Goal: Task Accomplishment & Management: Manage account settings

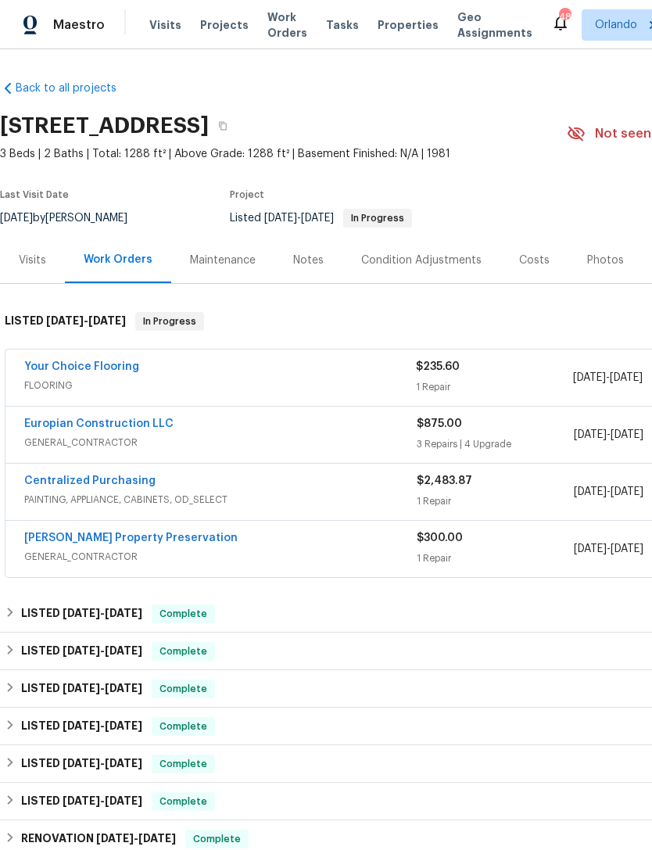
click at [607, 261] on div "Photos" at bounding box center [605, 260] width 37 height 16
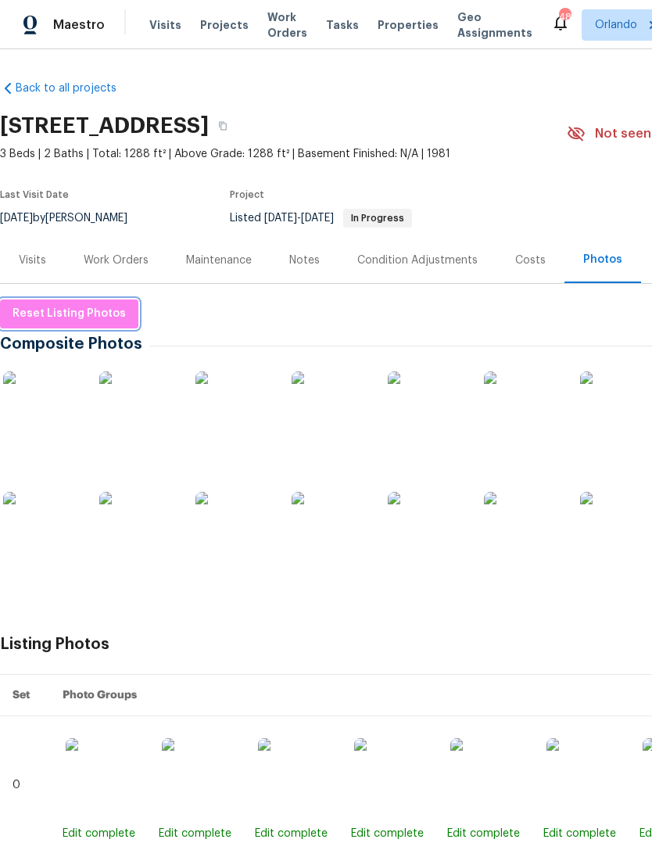
click at [37, 321] on span "Reset Listing Photos" at bounding box center [69, 314] width 113 height 20
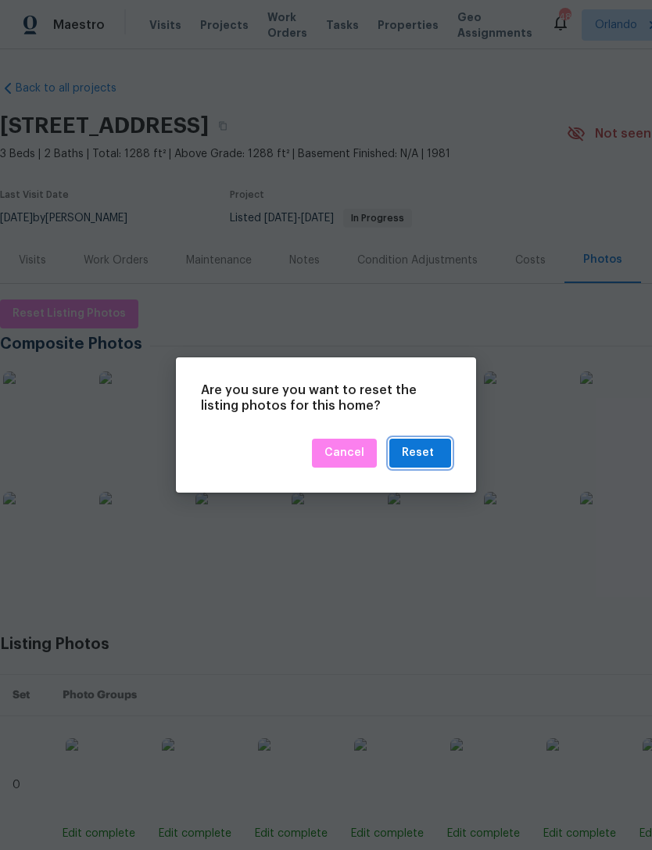
click at [441, 448] on button "Reset" at bounding box center [420, 453] width 62 height 29
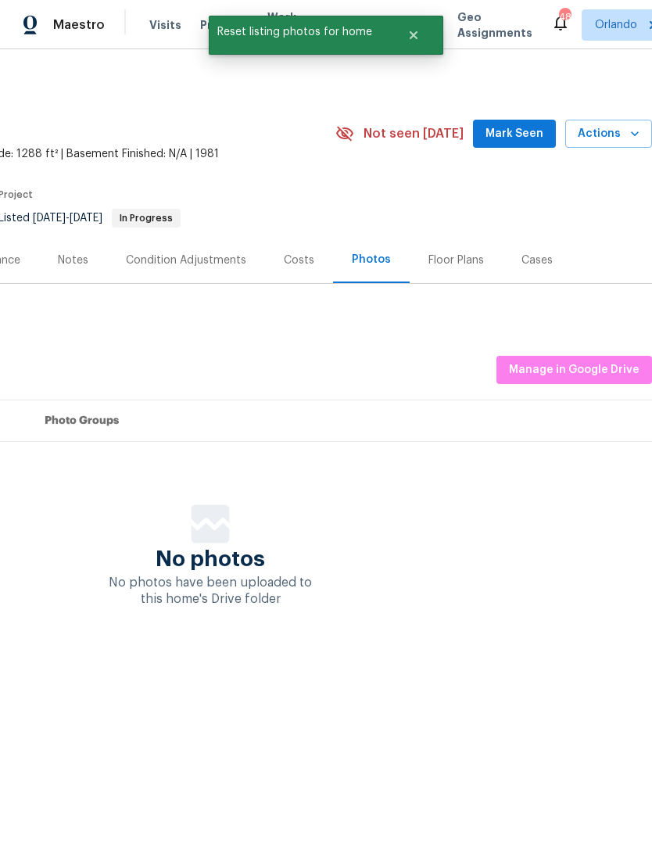
scroll to position [0, 231]
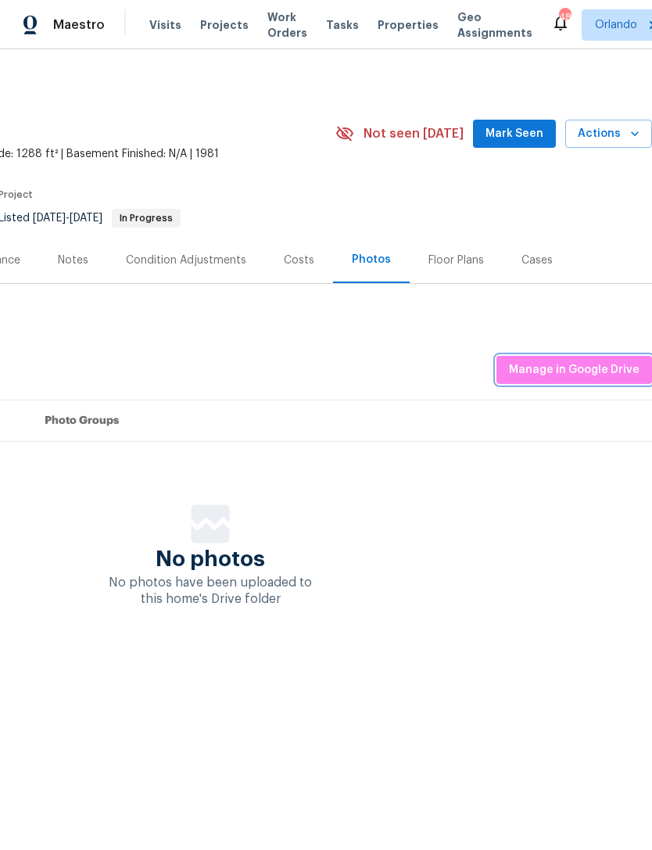
click at [588, 373] on span "Manage in Google Drive" at bounding box center [574, 370] width 131 height 20
click at [156, 21] on span "Visits" at bounding box center [165, 25] width 32 height 16
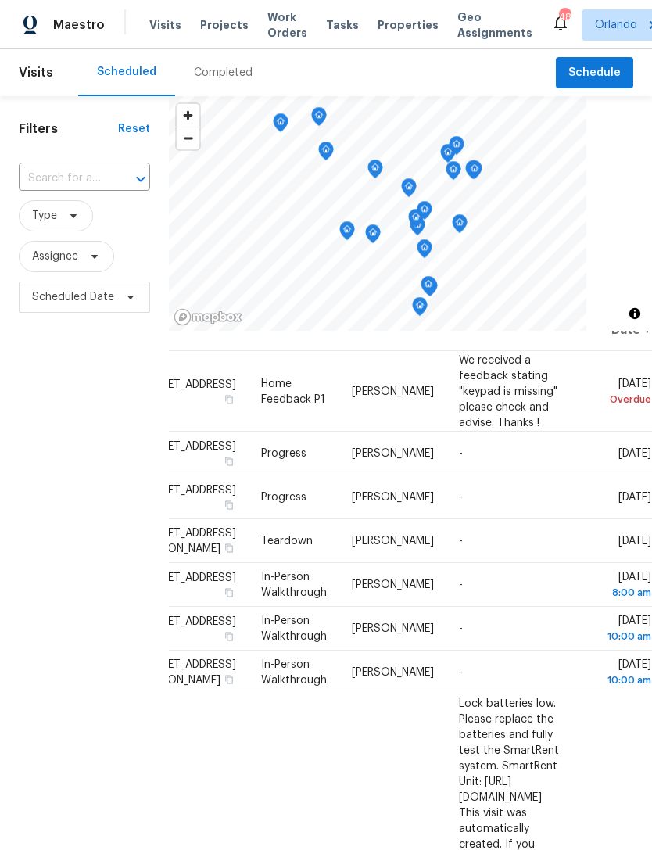
scroll to position [25, 139]
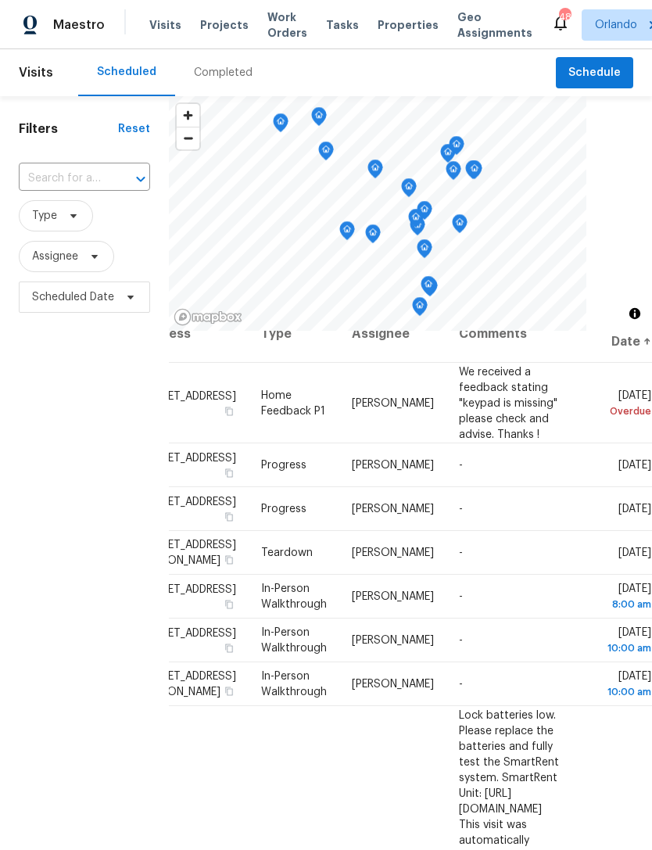
click at [0, 0] on icon at bounding box center [0, 0] width 0 height 0
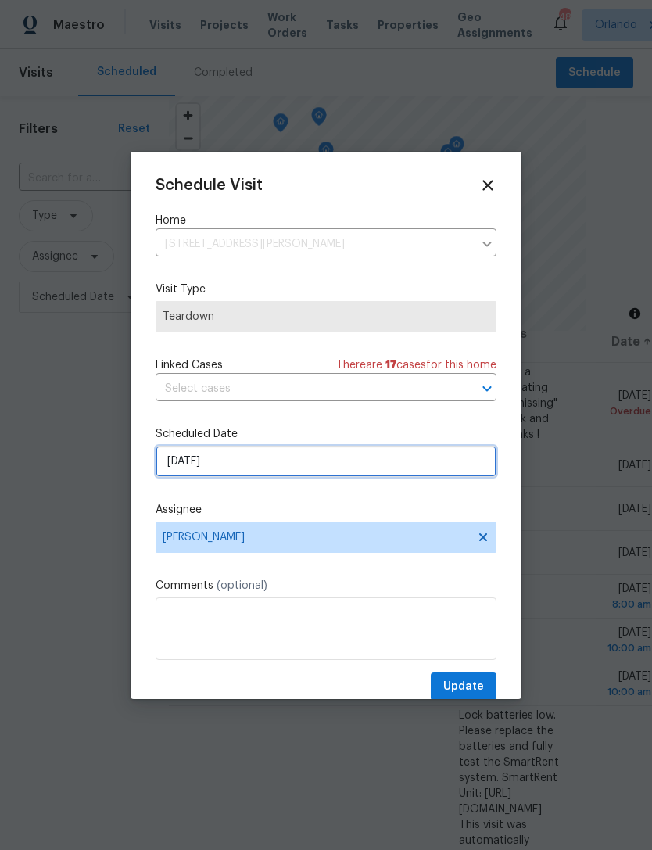
click at [461, 474] on input "[DATE]" at bounding box center [326, 461] width 341 height 31
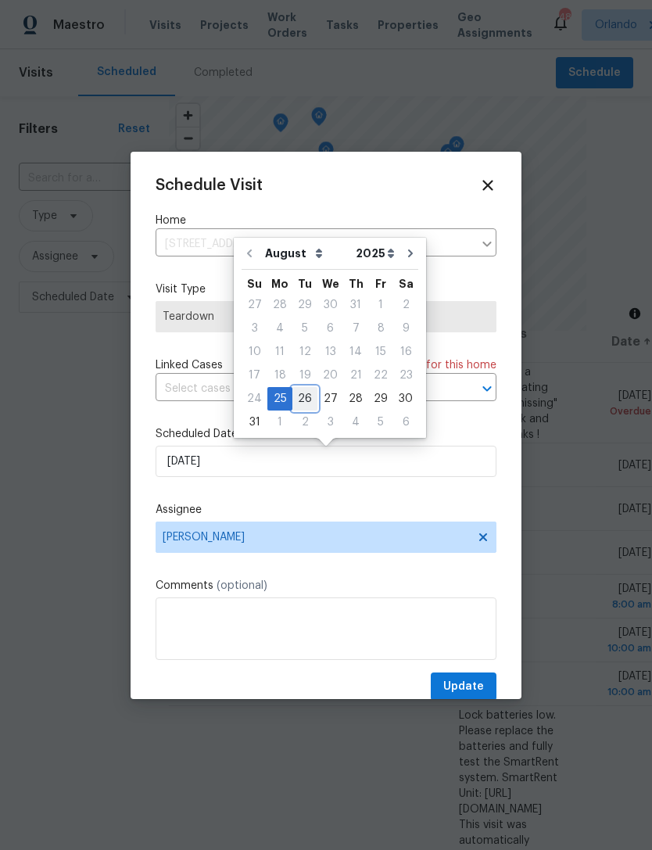
click at [299, 393] on div "26" at bounding box center [304, 399] width 25 height 22
type input "[DATE]"
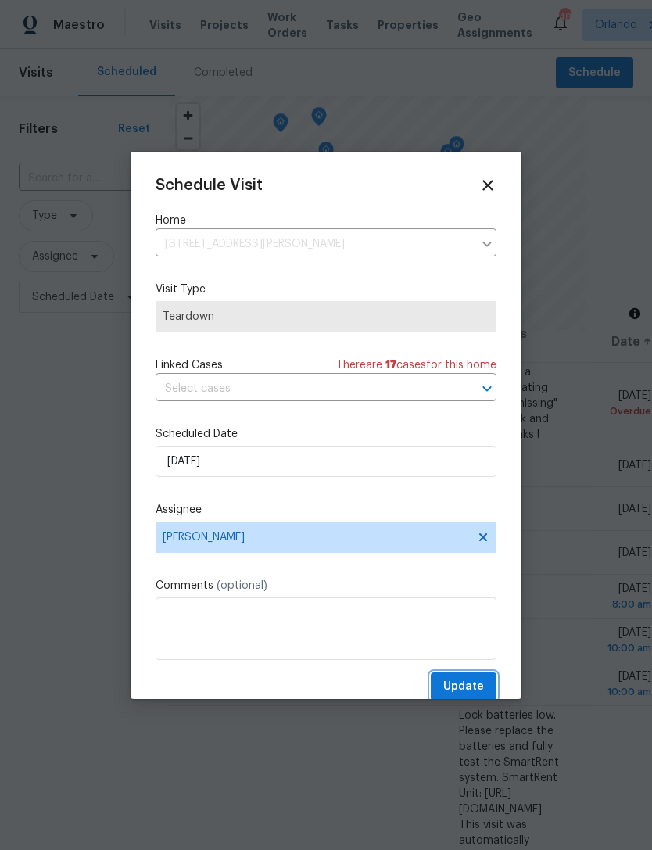
click at [475, 691] on span "Update" at bounding box center [463, 687] width 41 height 20
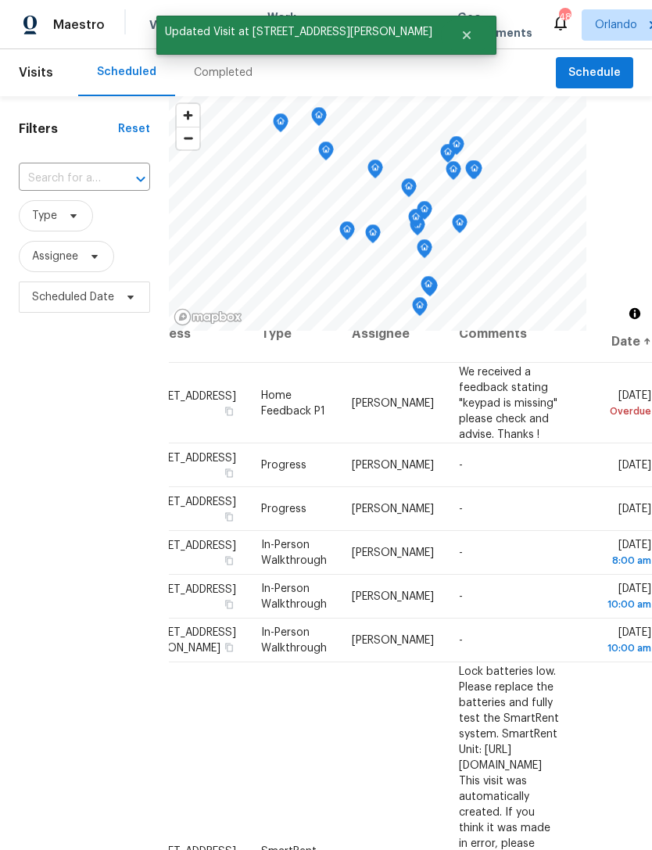
click at [234, 69] on div "Completed" at bounding box center [223, 73] width 59 height 16
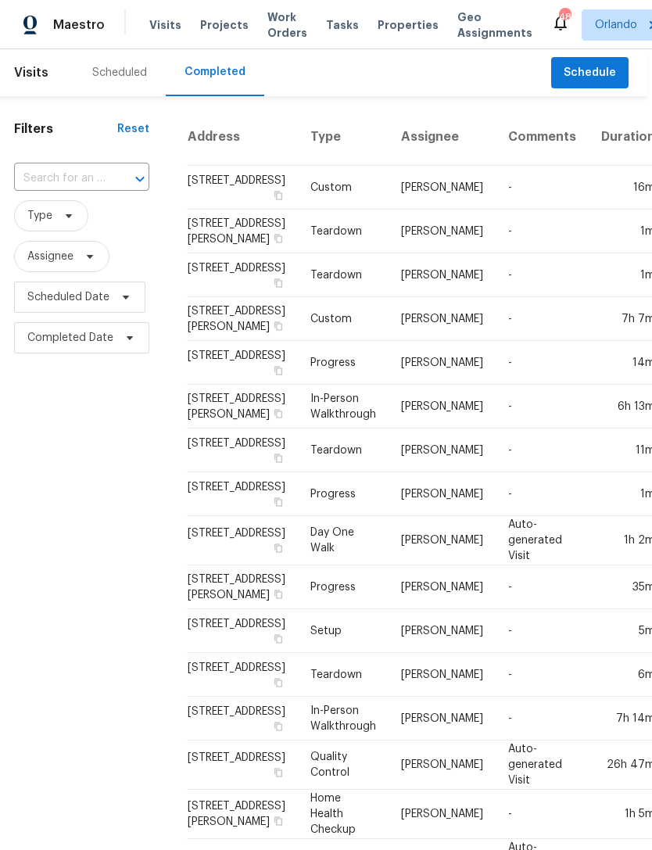
scroll to position [0, 5]
click at [343, 609] on td "Progress" at bounding box center [343, 587] width 91 height 44
